Goal: Information Seeking & Learning: Find specific fact

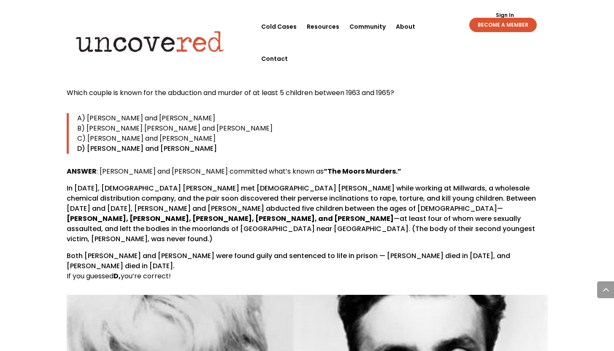
scroll to position [1286, 0]
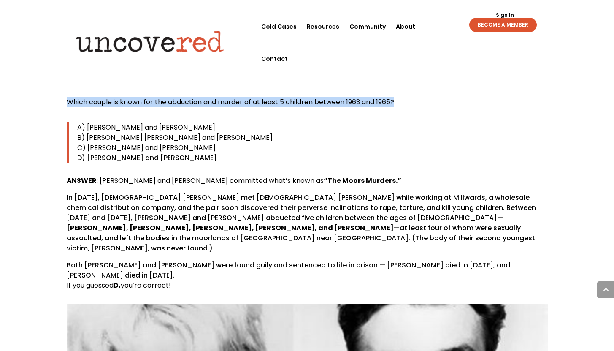
drag, startPoint x: 68, startPoint y: 81, endPoint x: 400, endPoint y: 80, distance: 332.4
click at [400, 97] on p "Which couple is known for the abduction and murder of at least 5 children betwe…" at bounding box center [307, 105] width 481 height 17
copy span "Which couple is known for the abduction and murder of at least 5 children betwe…"
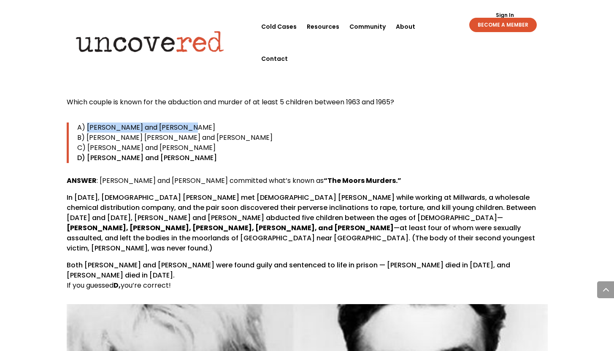
drag, startPoint x: 86, startPoint y: 108, endPoint x: 191, endPoint y: 109, distance: 104.7
click at [191, 122] on p "A) [PERSON_NAME] and [PERSON_NAME]" at bounding box center [312, 127] width 471 height 10
copy span "Fred West and Rosemary West"
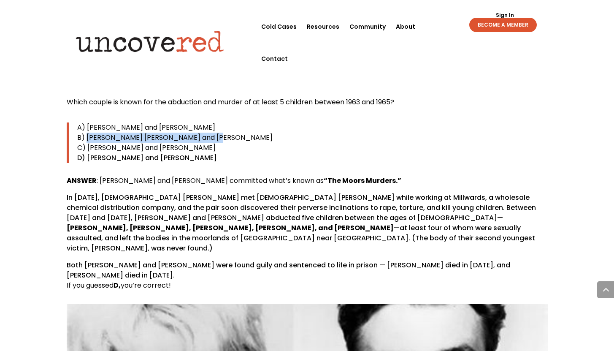
drag, startPoint x: 86, startPoint y: 117, endPoint x: 219, endPoint y: 118, distance: 133.0
click at [219, 133] on p "B) [PERSON_NAME] [PERSON_NAME] and [PERSON_NAME]" at bounding box center [312, 138] width 471 height 10
copy span "David Parker Ray and Cynthia Hendy"
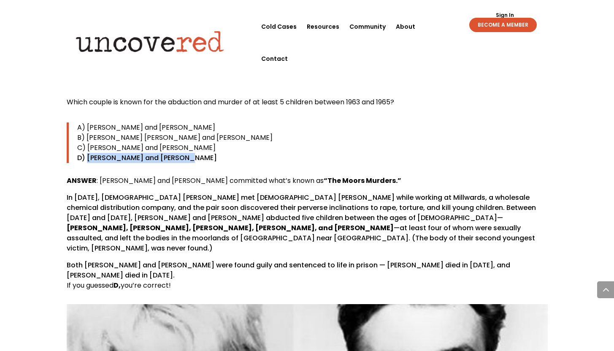
drag, startPoint x: 179, startPoint y: 138, endPoint x: 86, endPoint y: 140, distance: 93.4
click at [86, 153] on p "D) [PERSON_NAME] and [PERSON_NAME]" at bounding box center [312, 158] width 471 height 10
copy p "Ian Brady and Myra Hindley"
drag, startPoint x: 181, startPoint y: 127, endPoint x: 87, endPoint y: 128, distance: 93.8
click at [87, 143] on p "C) [PERSON_NAME] and [PERSON_NAME]" at bounding box center [312, 148] width 471 height 10
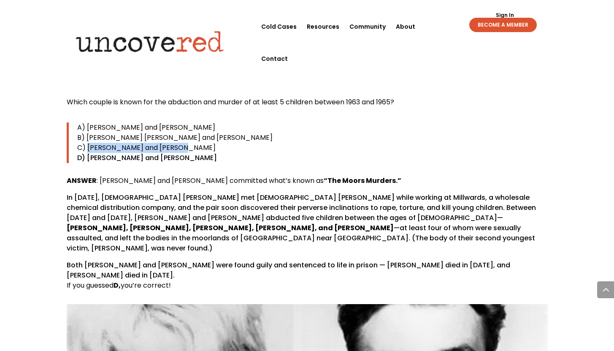
copy span "Ted Bundy and Carol Bundy"
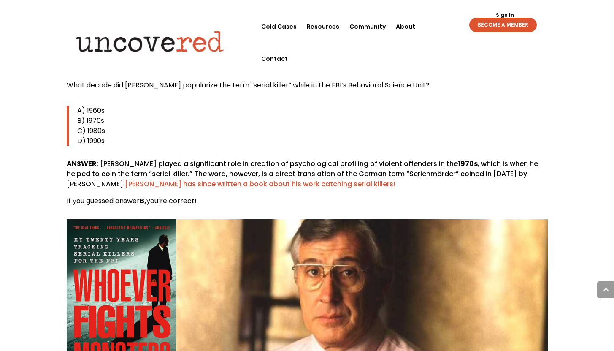
scroll to position [1998, 0]
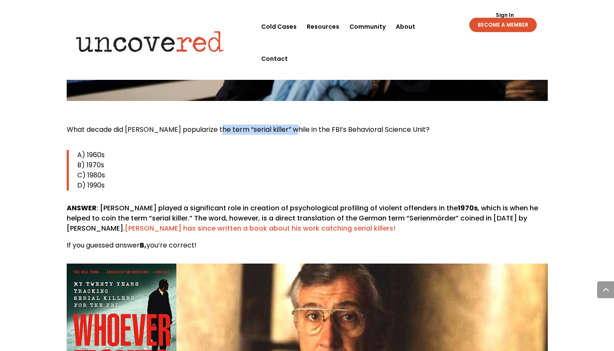
drag, startPoint x: 214, startPoint y: 89, endPoint x: 286, endPoint y: 91, distance: 72.3
click at [286, 125] on span "What decade did [PERSON_NAME] popularize the term “serial killer” while in the …" at bounding box center [248, 130] width 363 height 10
copy span "the term “serial killer”"
click at [187, 125] on span "What decade did [PERSON_NAME] popularize the term “serial killer” while in the …" at bounding box center [248, 130] width 363 height 10
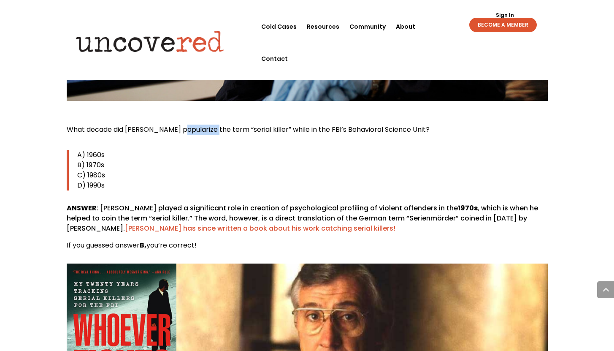
copy span "popularize"
click at [458, 203] on strong "1970s" at bounding box center [468, 208] width 20 height 10
copy strong "1970s"
drag, startPoint x: 100, startPoint y: 167, endPoint x: 147, endPoint y: 170, distance: 47.4
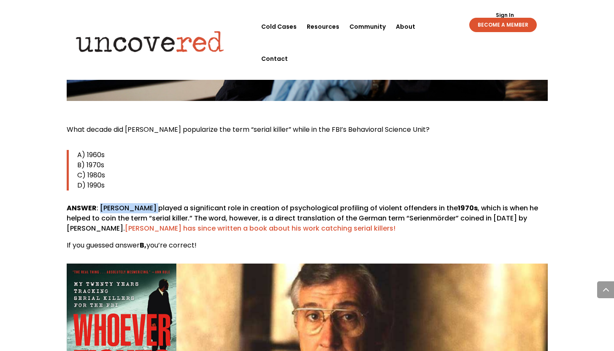
click at [147, 203] on p "ANSWER : Robert Ressler played a significant role in creation of psychological …" at bounding box center [307, 221] width 481 height 37
copy p "Robert Ressler"
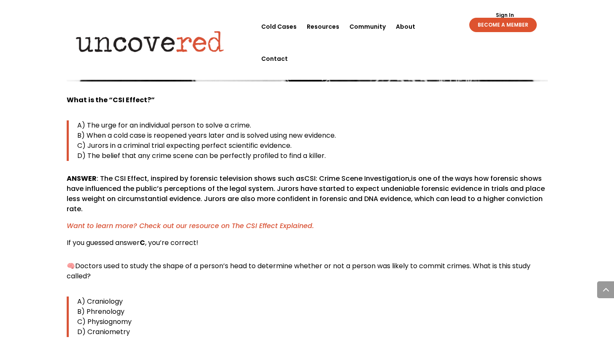
scroll to position [3138, 0]
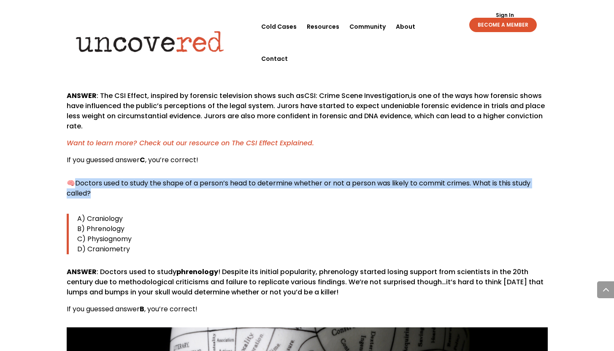
drag, startPoint x: 91, startPoint y: 152, endPoint x: 76, endPoint y: 142, distance: 17.3
click at [76, 178] on p "🧠 Doctors used to study the shape of a person’s head to determine whether or no…" at bounding box center [307, 191] width 481 height 27
copy span "Doctors used to study the shape of a person’s head to determine whether or not …"
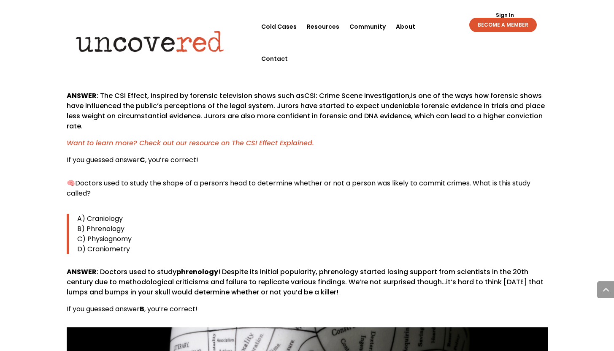
click at [104, 214] on span "A) Craniology" at bounding box center [100, 219] width 46 height 10
copy span "Craniology"
click at [109, 224] on span "B) Phrenology" at bounding box center [100, 229] width 47 height 10
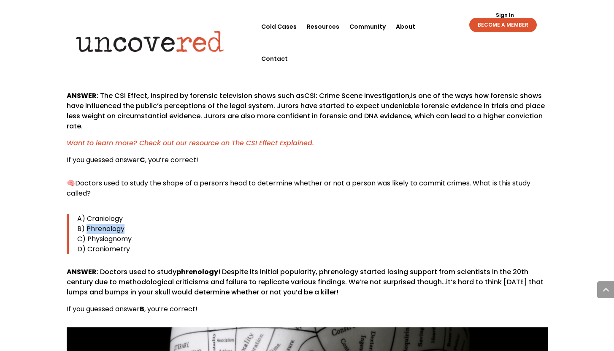
copy span "Phrenology"
click at [118, 234] on span "C) Physiognomy" at bounding box center [104, 239] width 54 height 10
copy span "Physiognomy"
click at [105, 244] on span "D) Craniometry" at bounding box center [103, 249] width 53 height 10
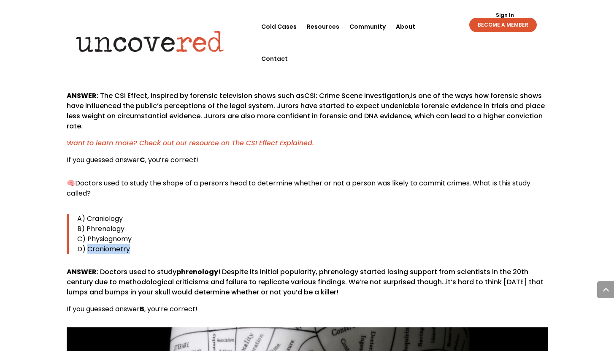
click at [105, 244] on span "D) Craniometry" at bounding box center [103, 249] width 53 height 10
copy span "Craniometry"
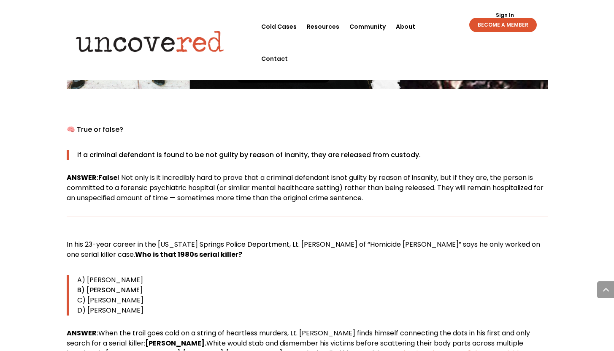
scroll to position [5444, 0]
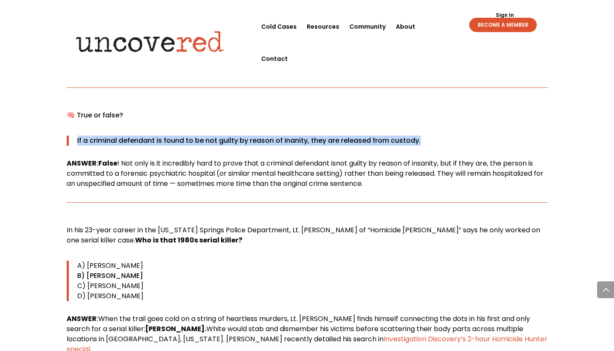
drag, startPoint x: 77, startPoint y: 88, endPoint x: 416, endPoint y: 91, distance: 339.5
click at [416, 136] on p "If a criminal defendant is found to be not guilty by reason of inanity, they ar…" at bounding box center [312, 141] width 471 height 10
copy p "If a criminal defendant is found to be not guilty by reason of inanity, they ar…"
